Goal: Navigation & Orientation: Find specific page/section

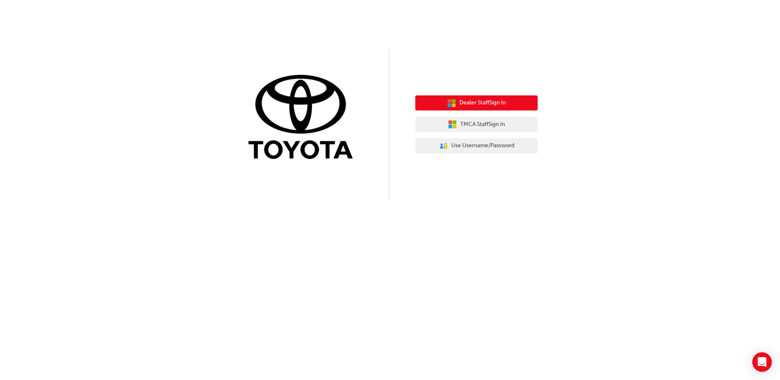
click at [479, 96] on button "Dealer Staff Sign In" at bounding box center [477, 104] width 122 height 16
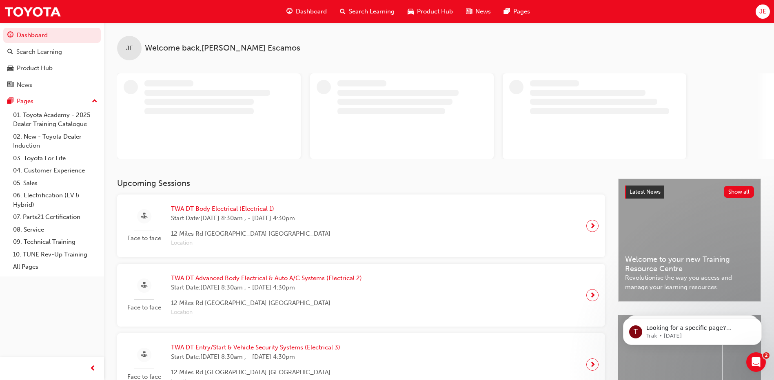
click at [303, 37] on div "JE Welcome back , [PERSON_NAME]" at bounding box center [439, 42] width 670 height 38
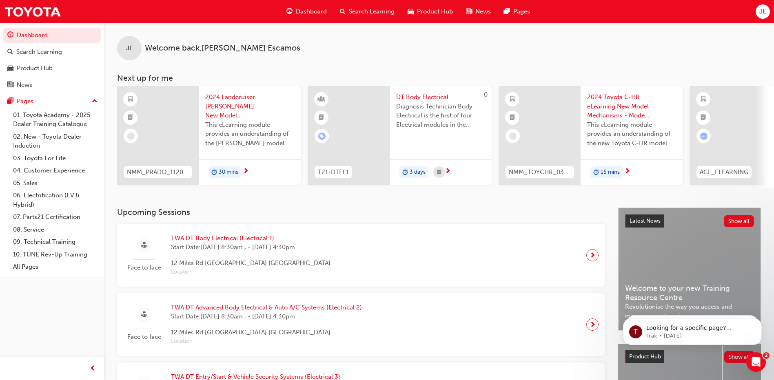
click at [349, 208] on div "JE Welcome back , [PERSON_NAME] Next up for me NMM_PRADO_112024_MODULE_1 2024 L…" at bounding box center [439, 115] width 670 height 185
click at [331, 39] on div "JE Welcome back , [PERSON_NAME]" at bounding box center [439, 42] width 670 height 38
drag, startPoint x: 284, startPoint y: 47, endPoint x: 146, endPoint y: 47, distance: 137.6
click at [146, 47] on div "JE Welcome back , [PERSON_NAME]" at bounding box center [439, 42] width 670 height 38
click at [321, 51] on div "JE Welcome back , [PERSON_NAME]" at bounding box center [439, 42] width 670 height 38
